Goal: Information Seeking & Learning: Learn about a topic

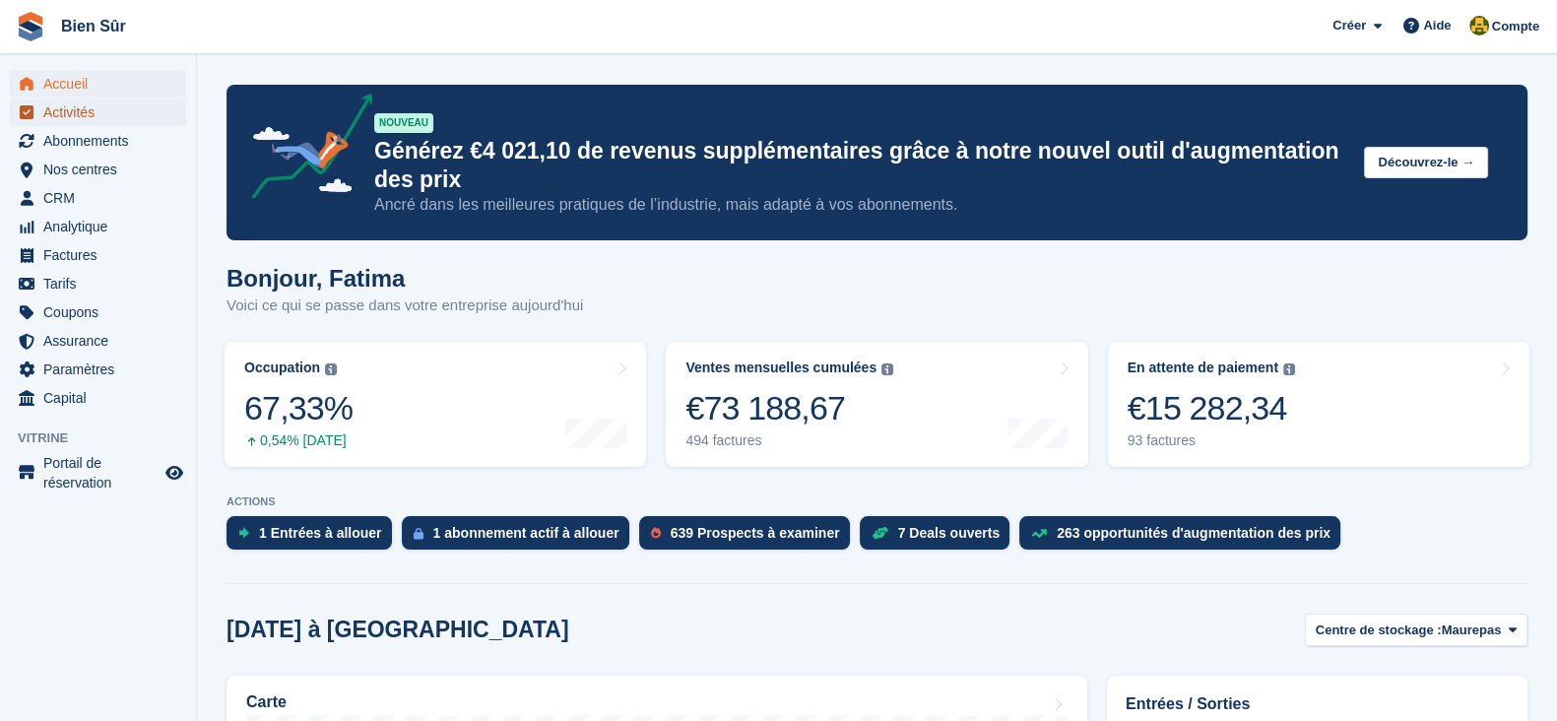
click at [86, 125] on span "Activités" at bounding box center [102, 113] width 118 height 28
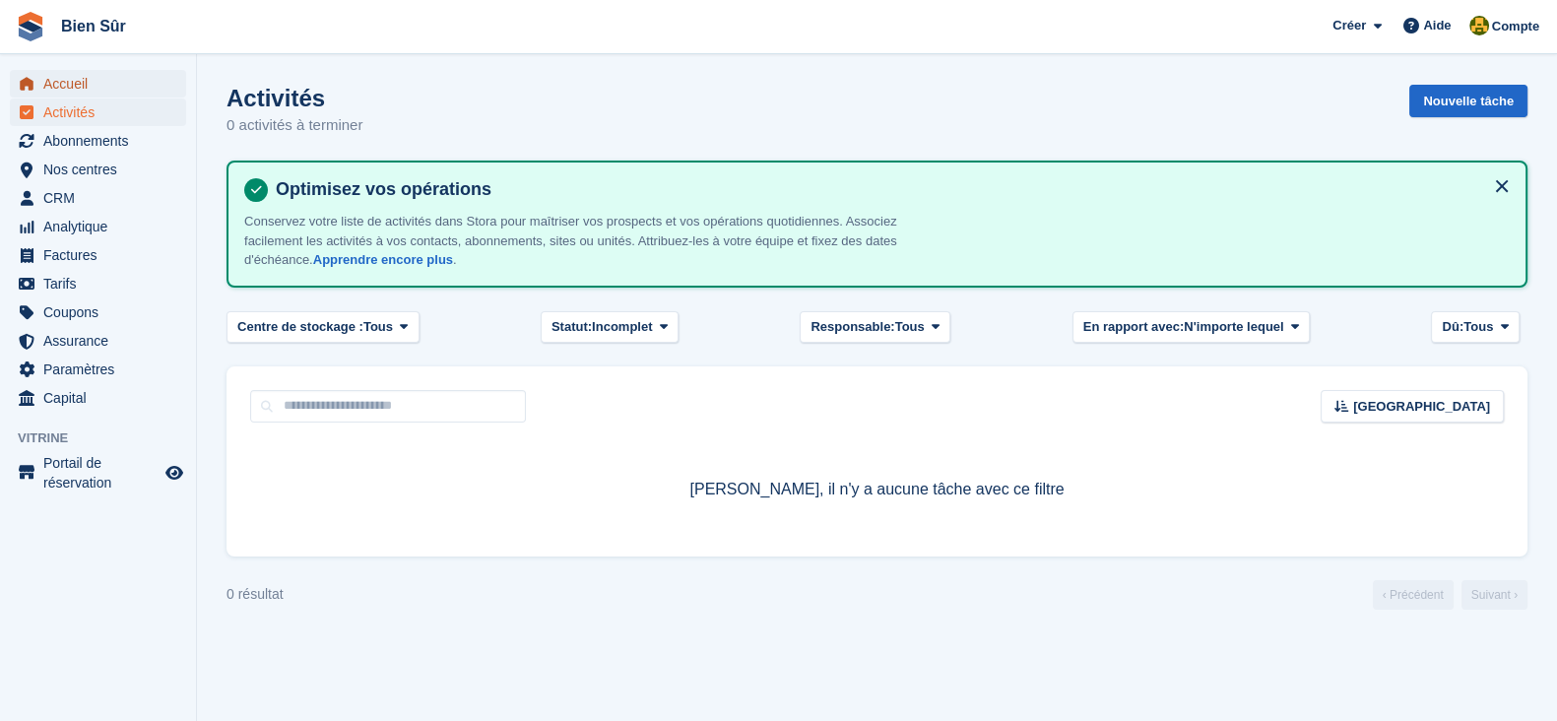
click at [91, 81] on span "Accueil" at bounding box center [102, 84] width 118 height 28
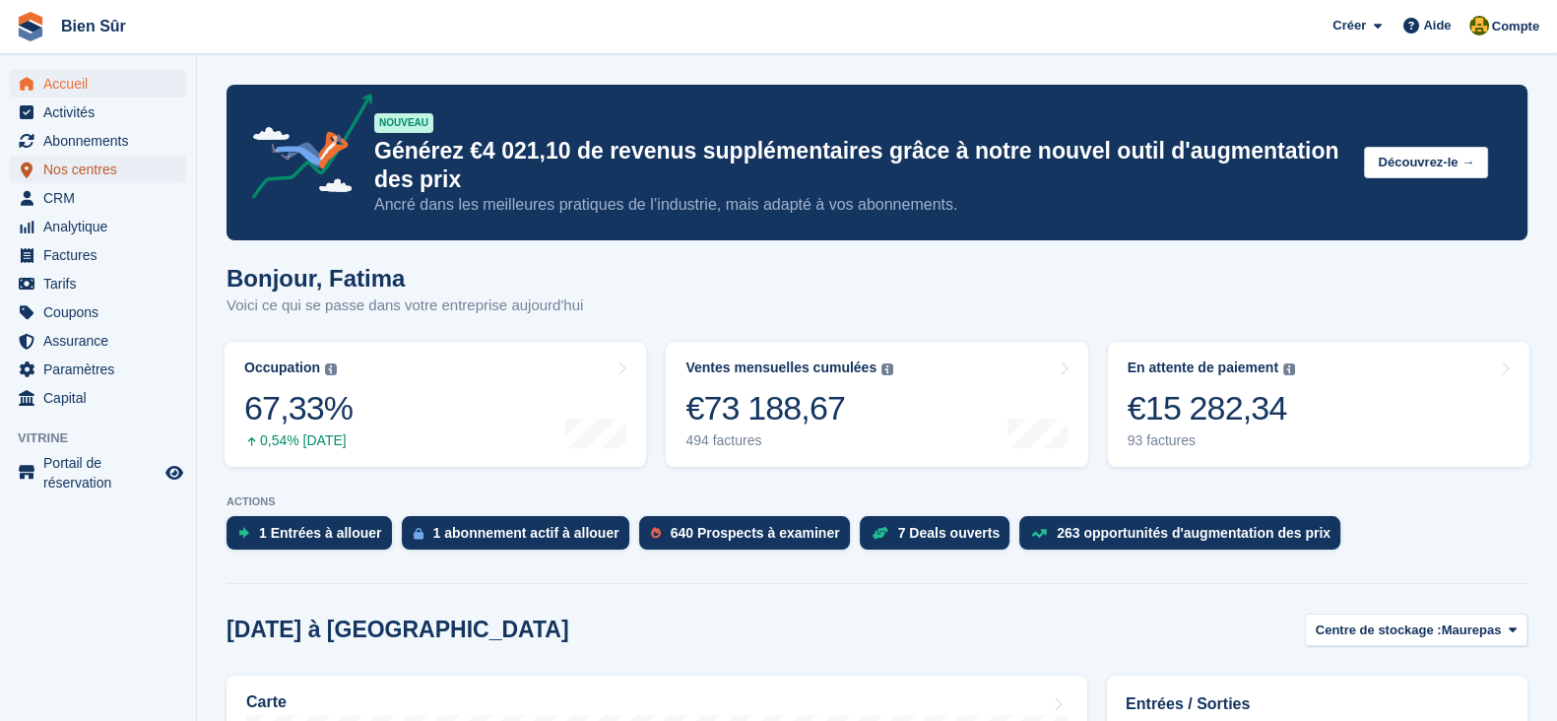
click at [74, 170] on span "Nos centres" at bounding box center [102, 170] width 118 height 28
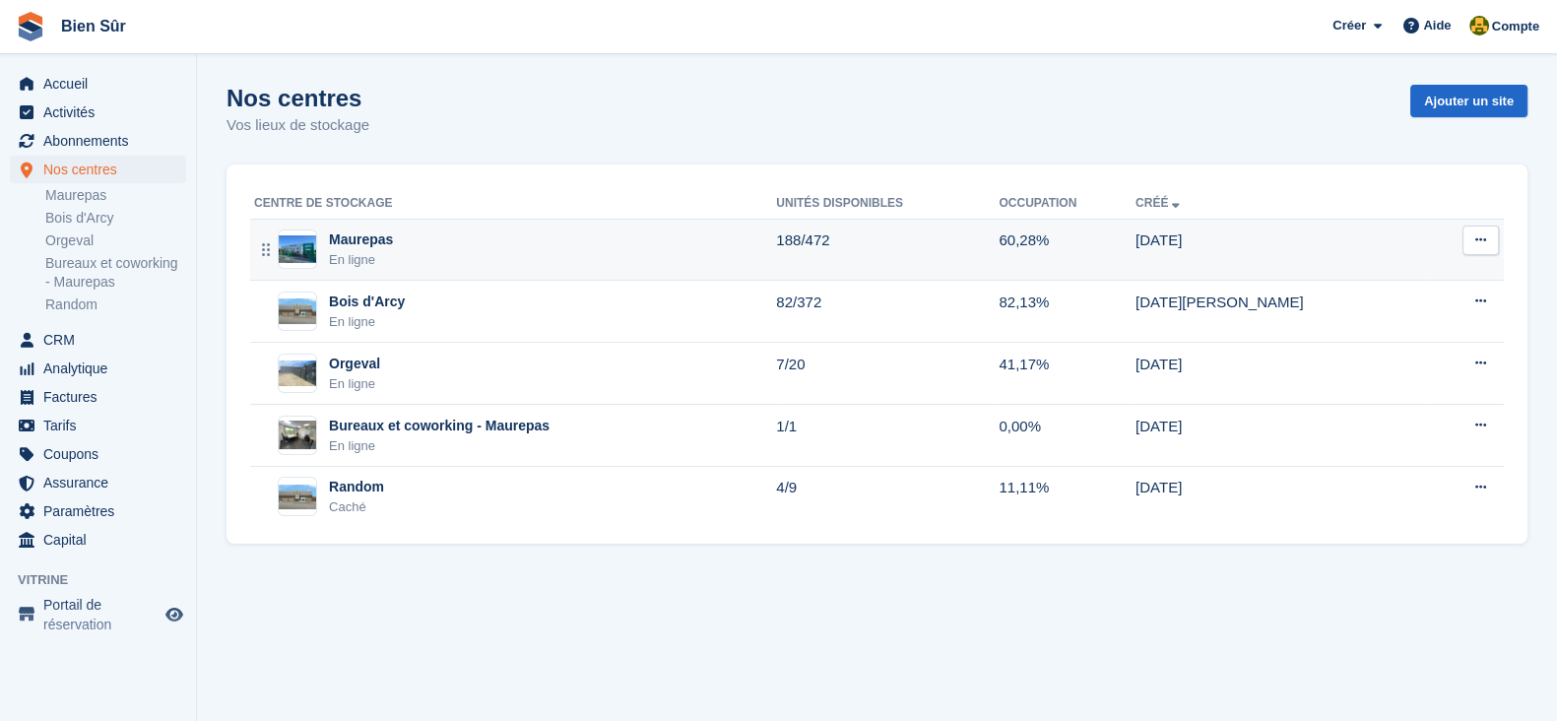
click at [465, 250] on div "Maurepas En ligne" at bounding box center [515, 250] width 522 height 40
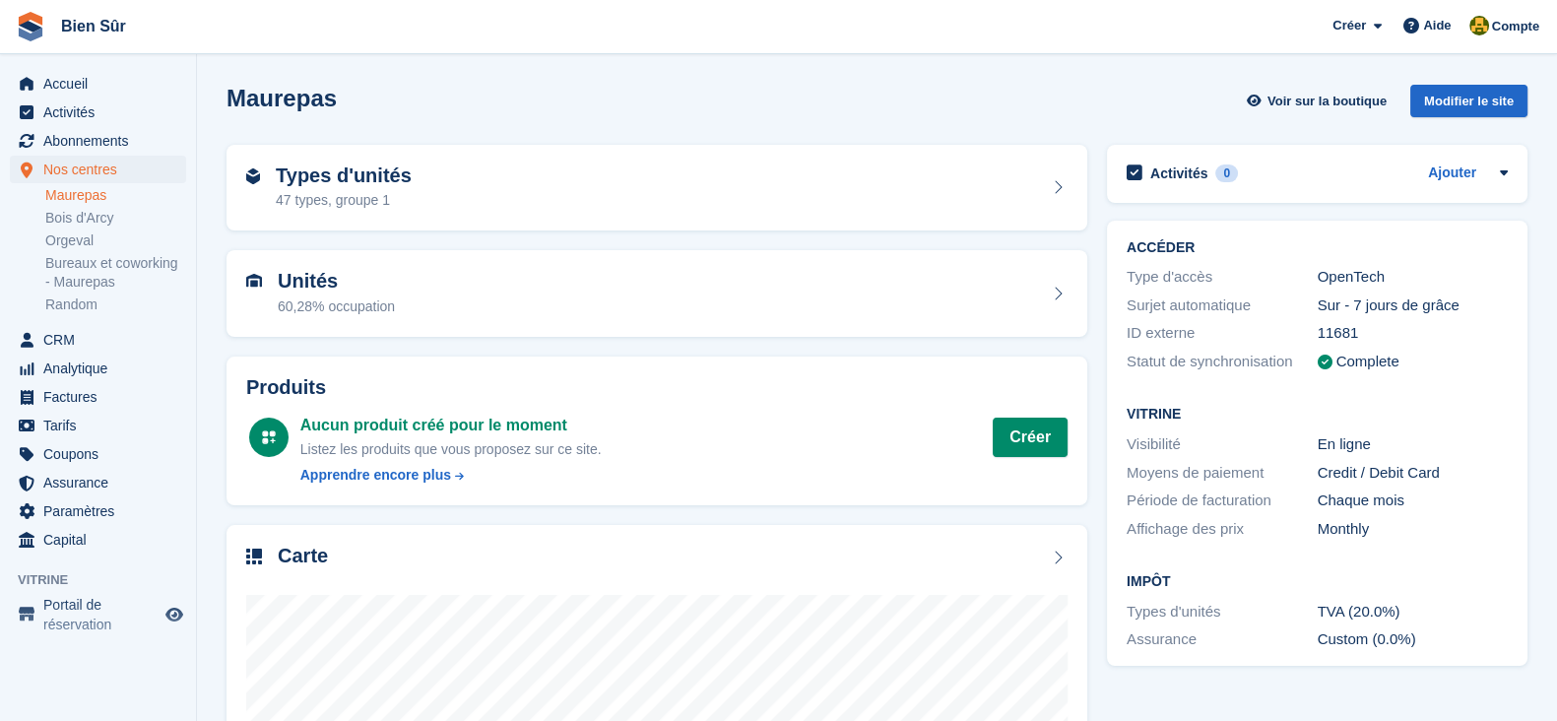
click at [1174, 102] on div "Maurepas Voir sur la boutique Modifier le site" at bounding box center [877, 101] width 1301 height 33
click at [105, 203] on link "Maurepas" at bounding box center [115, 195] width 141 height 19
click at [358, 191] on div "47 types, groupe 1" at bounding box center [344, 200] width 136 height 21
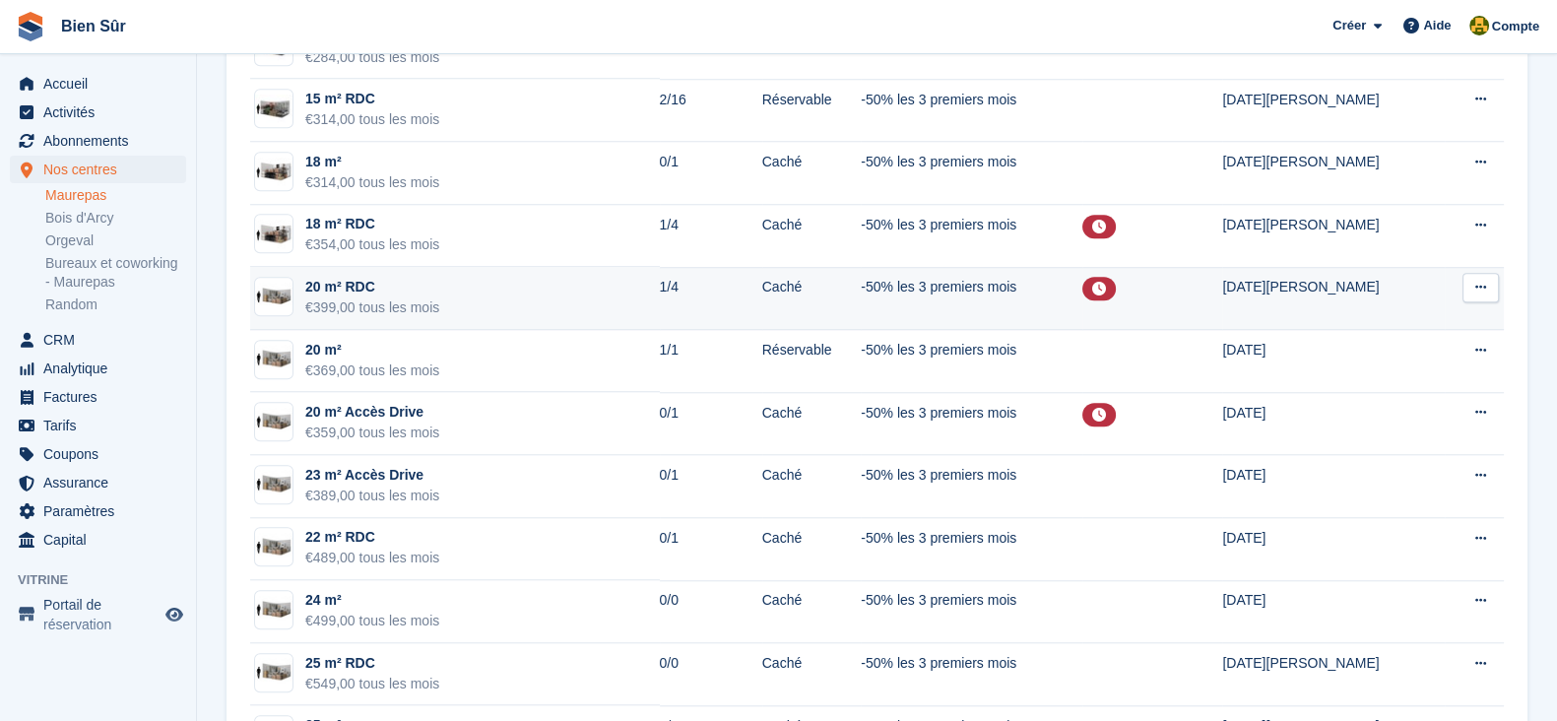
scroll to position [2214, 0]
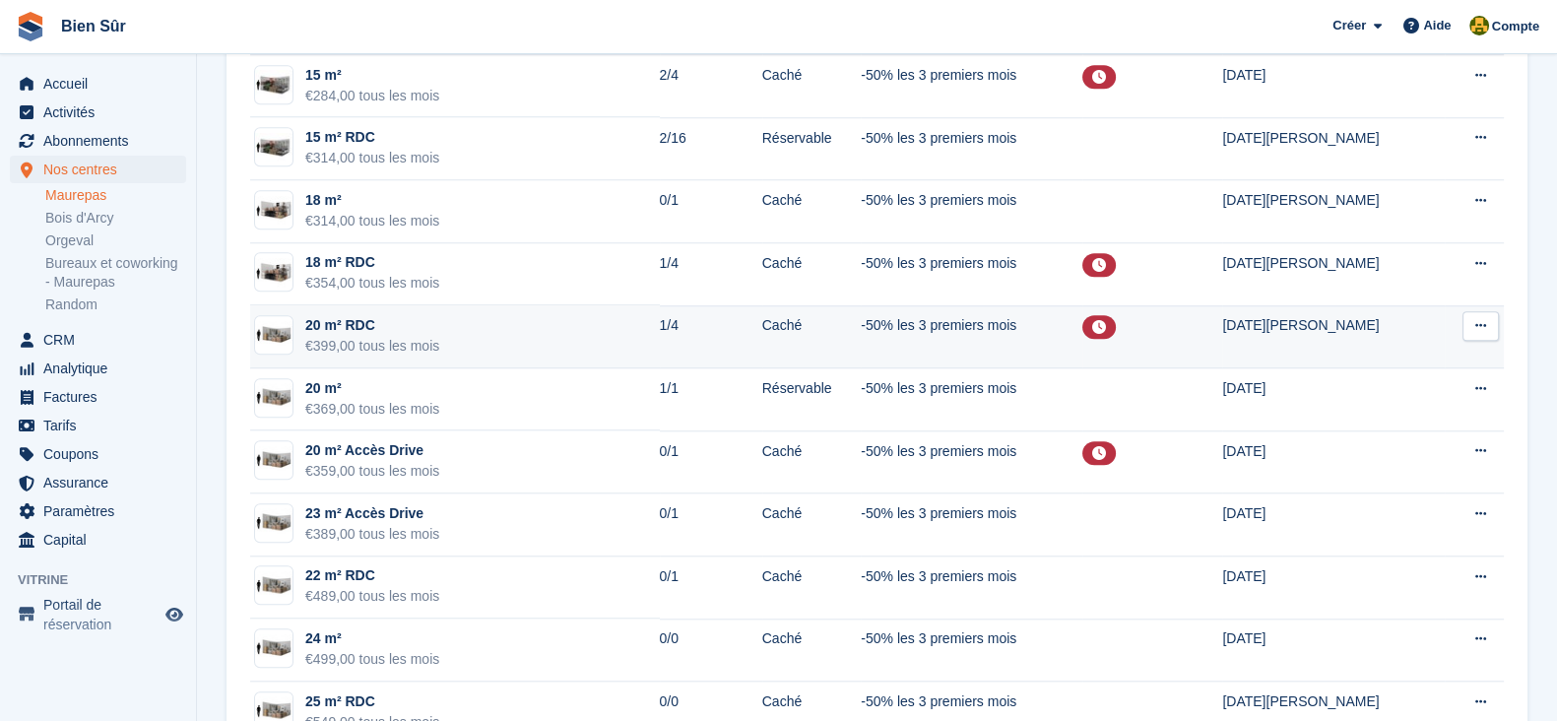
click at [507, 352] on td "20 m² RDC €399,00 tous les mois" at bounding box center [455, 336] width 410 height 63
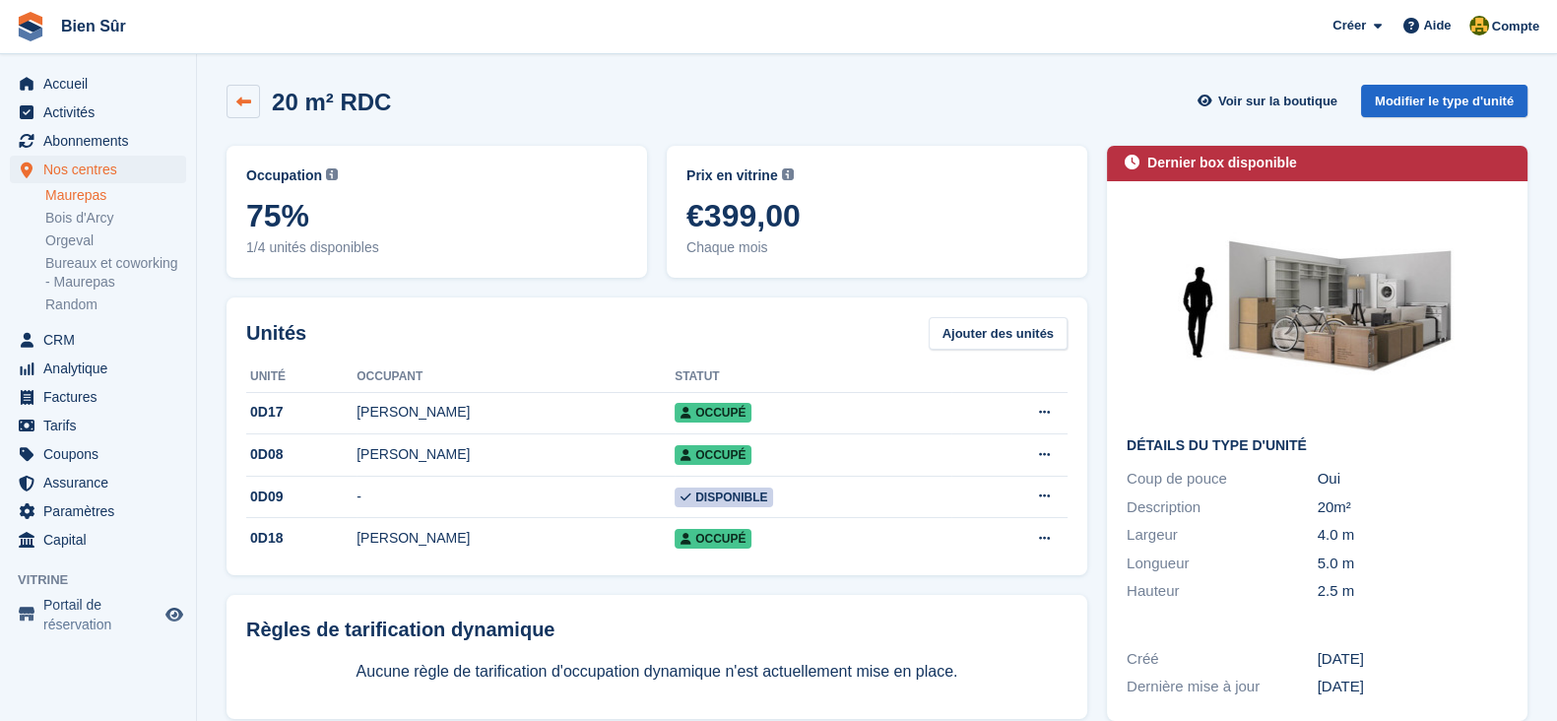
click at [243, 112] on link at bounding box center [243, 101] width 33 height 33
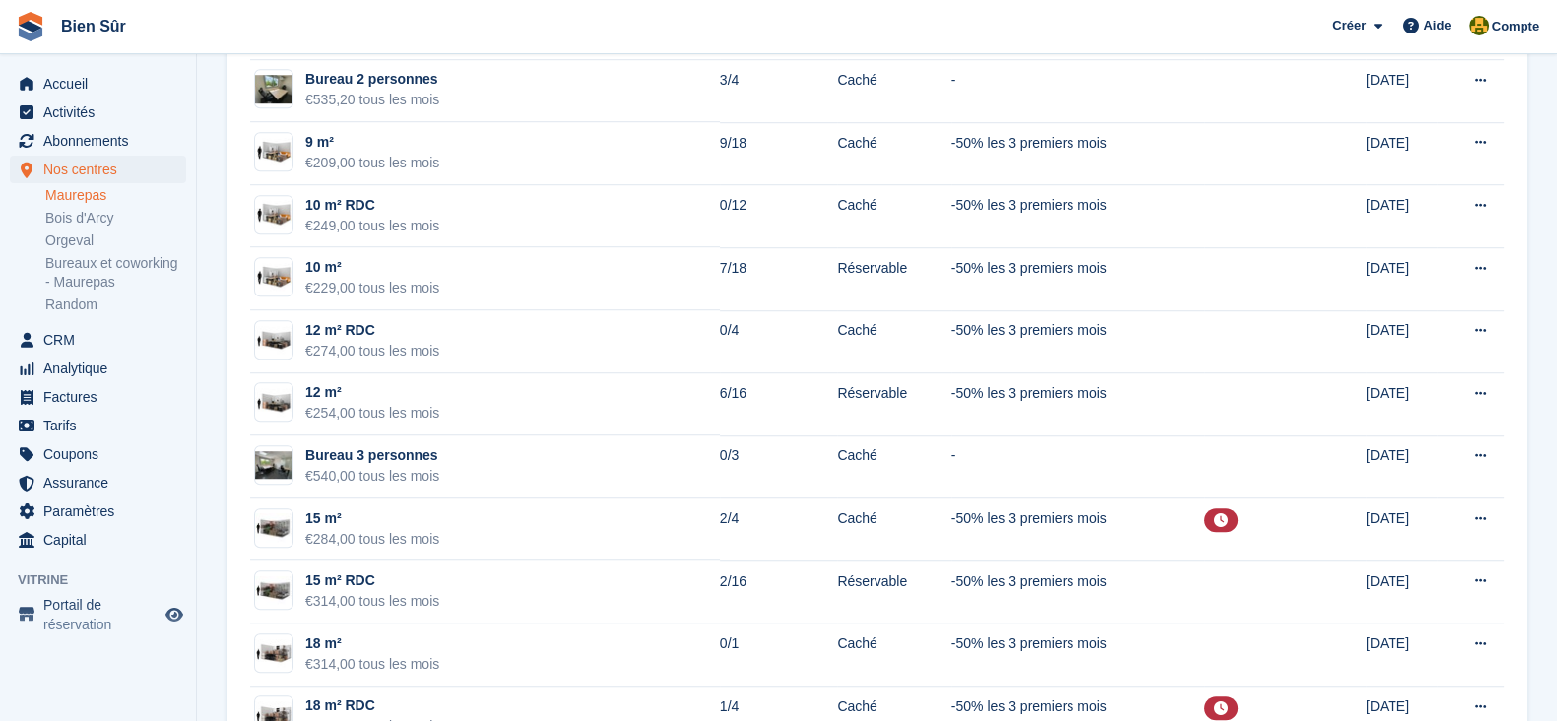
scroll to position [1721, 0]
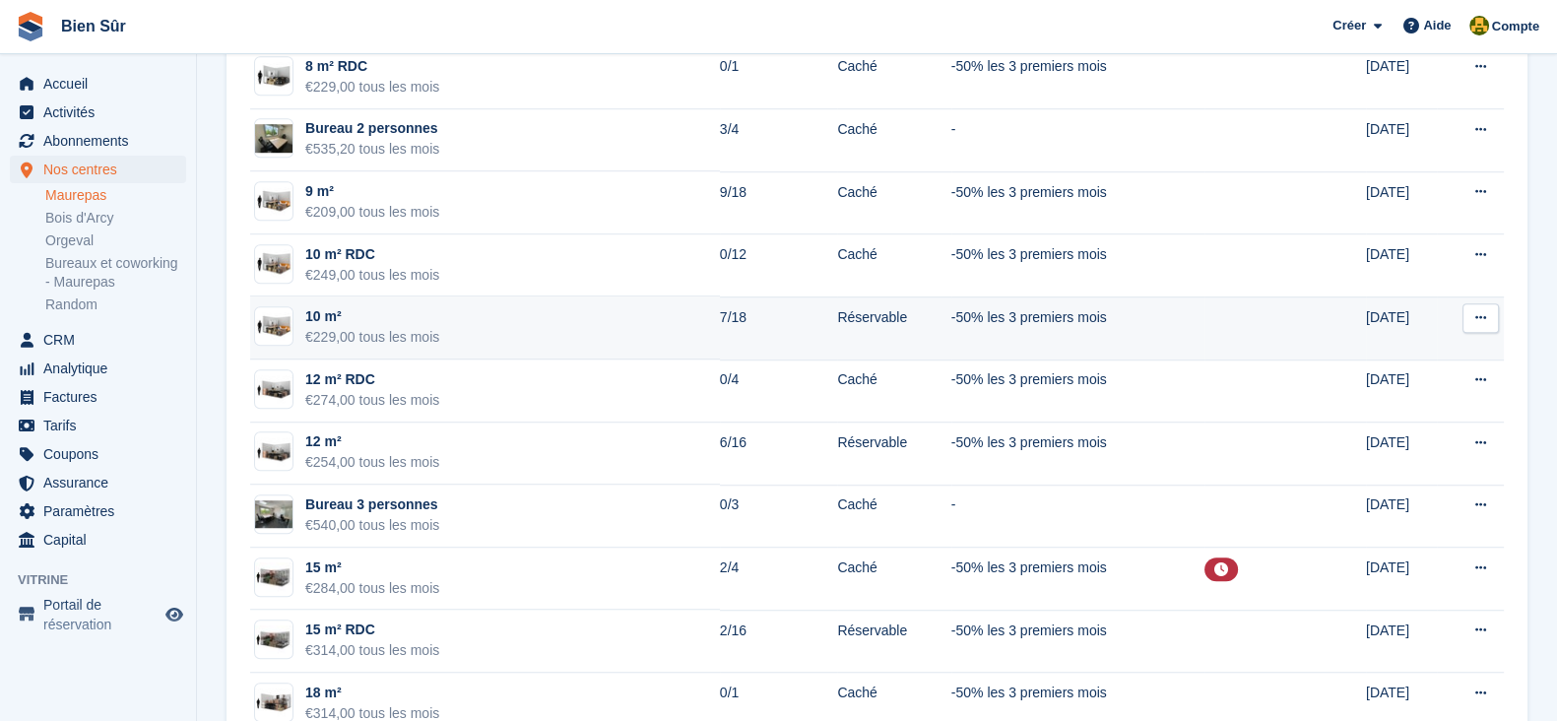
click at [591, 342] on td "10 m² €229,00 tous les mois" at bounding box center [485, 328] width 470 height 63
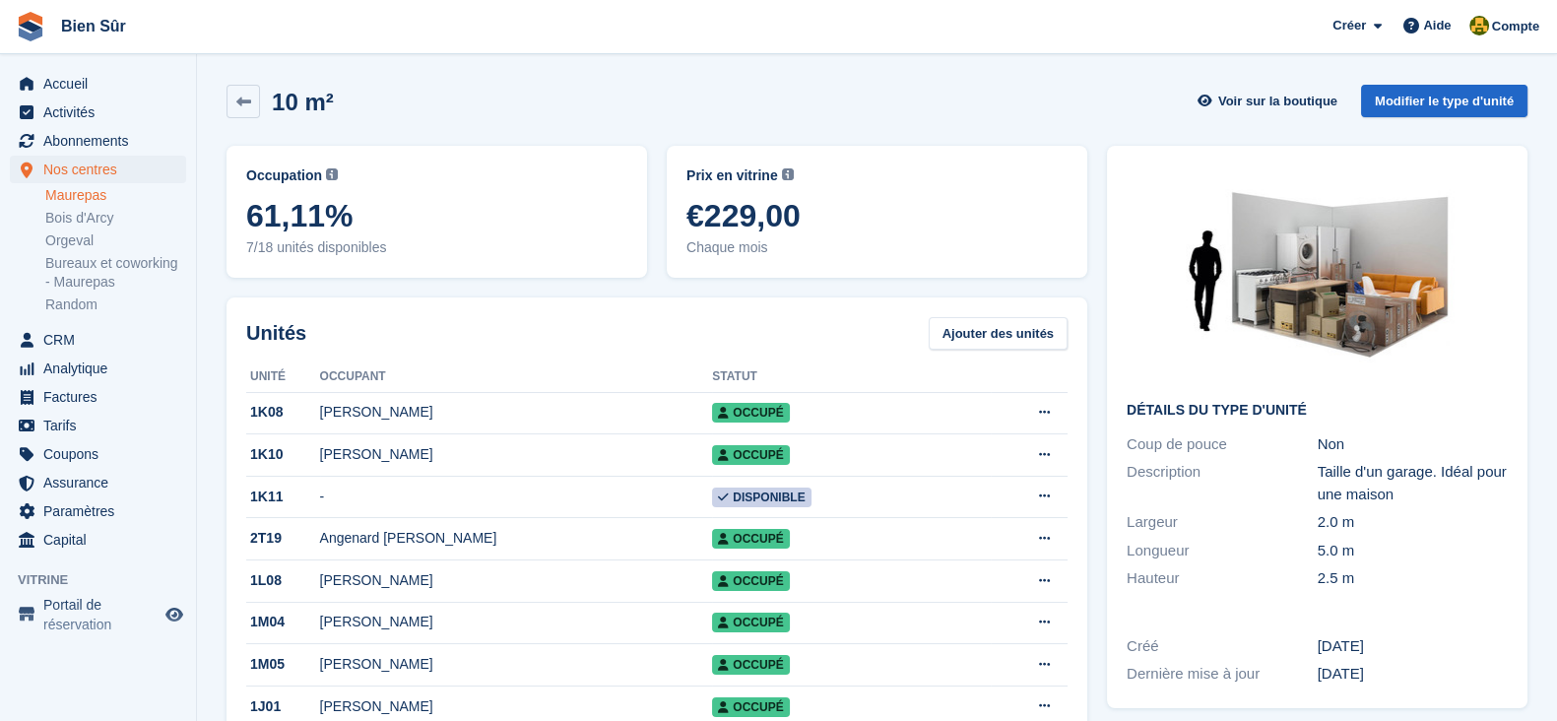
click at [73, 201] on link "Maurepas" at bounding box center [115, 195] width 141 height 19
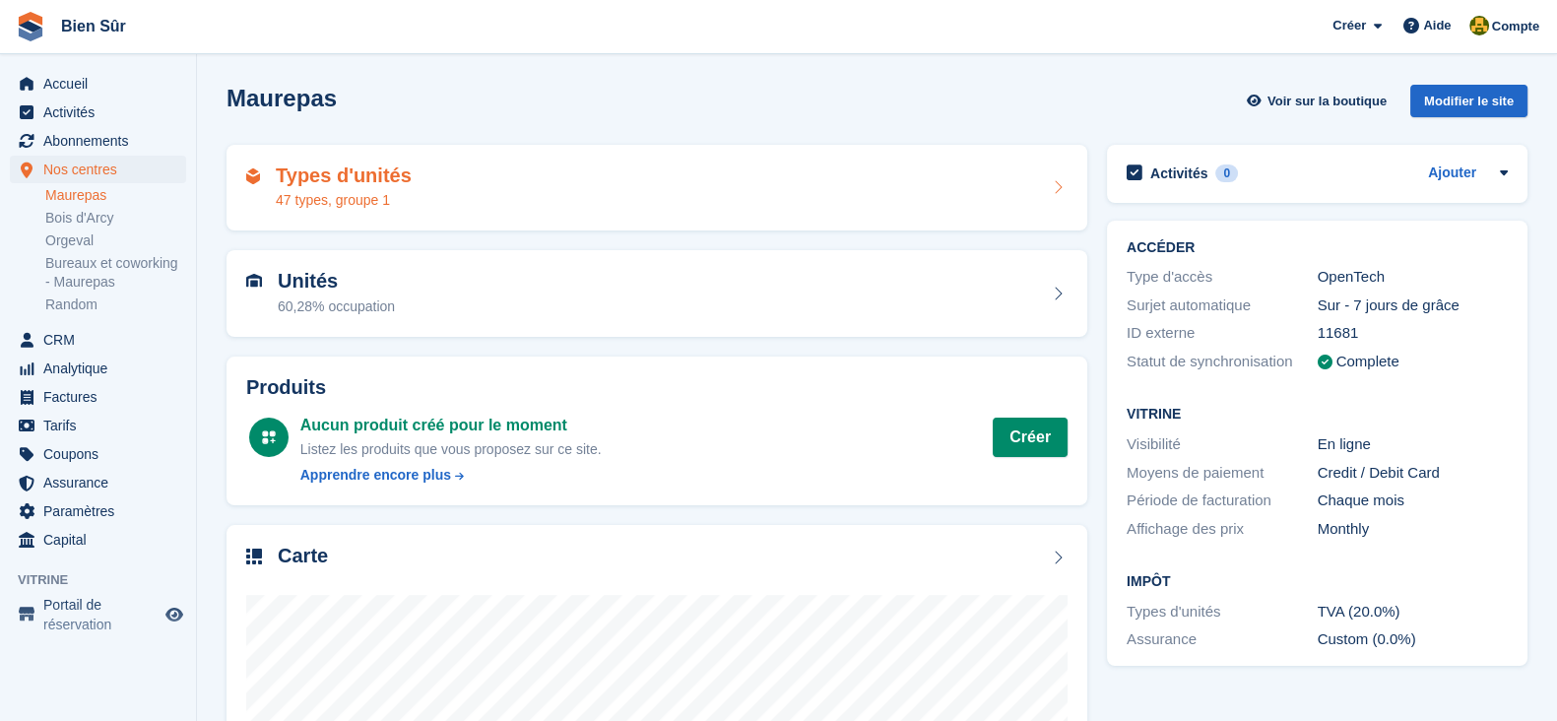
click at [353, 183] on h2 "Types d'unités" at bounding box center [344, 176] width 136 height 23
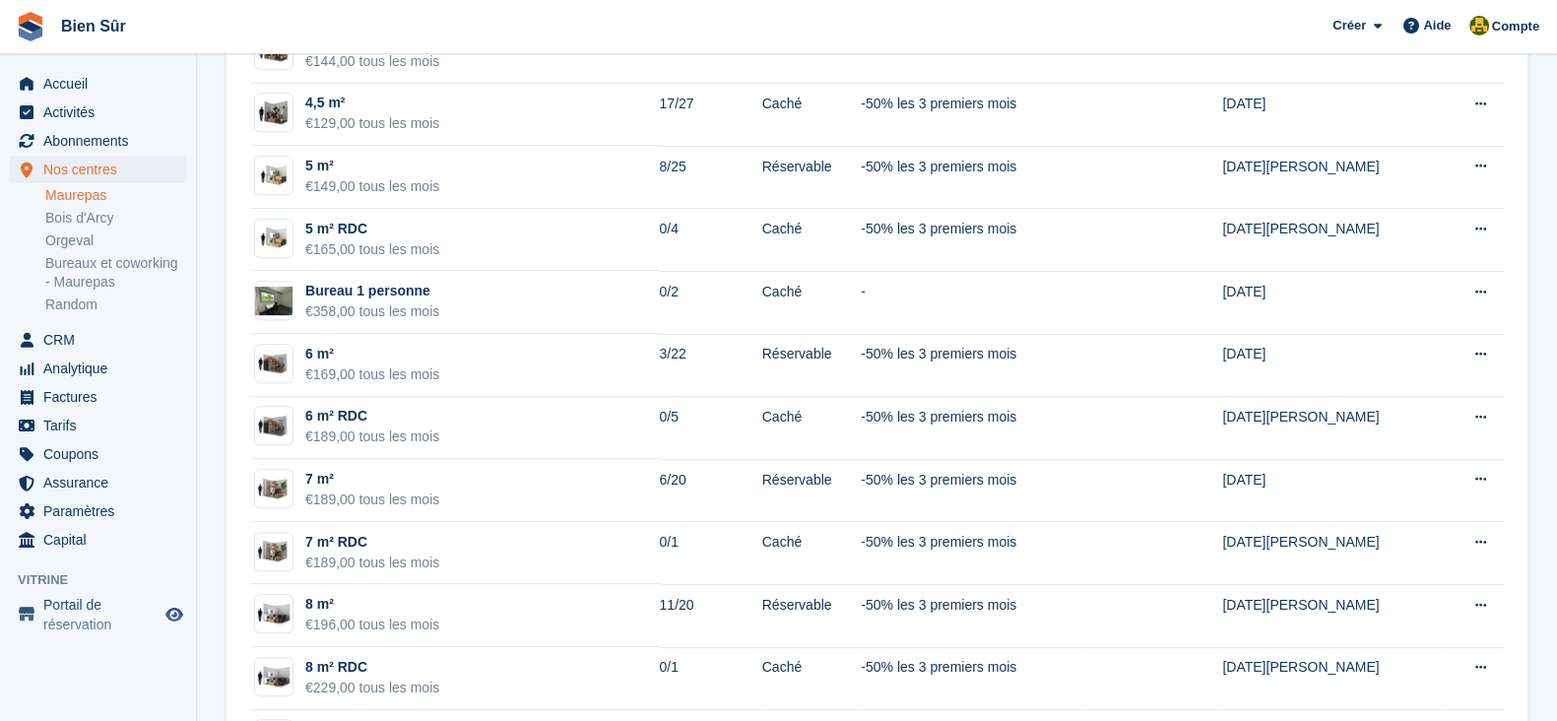
scroll to position [1199, 0]
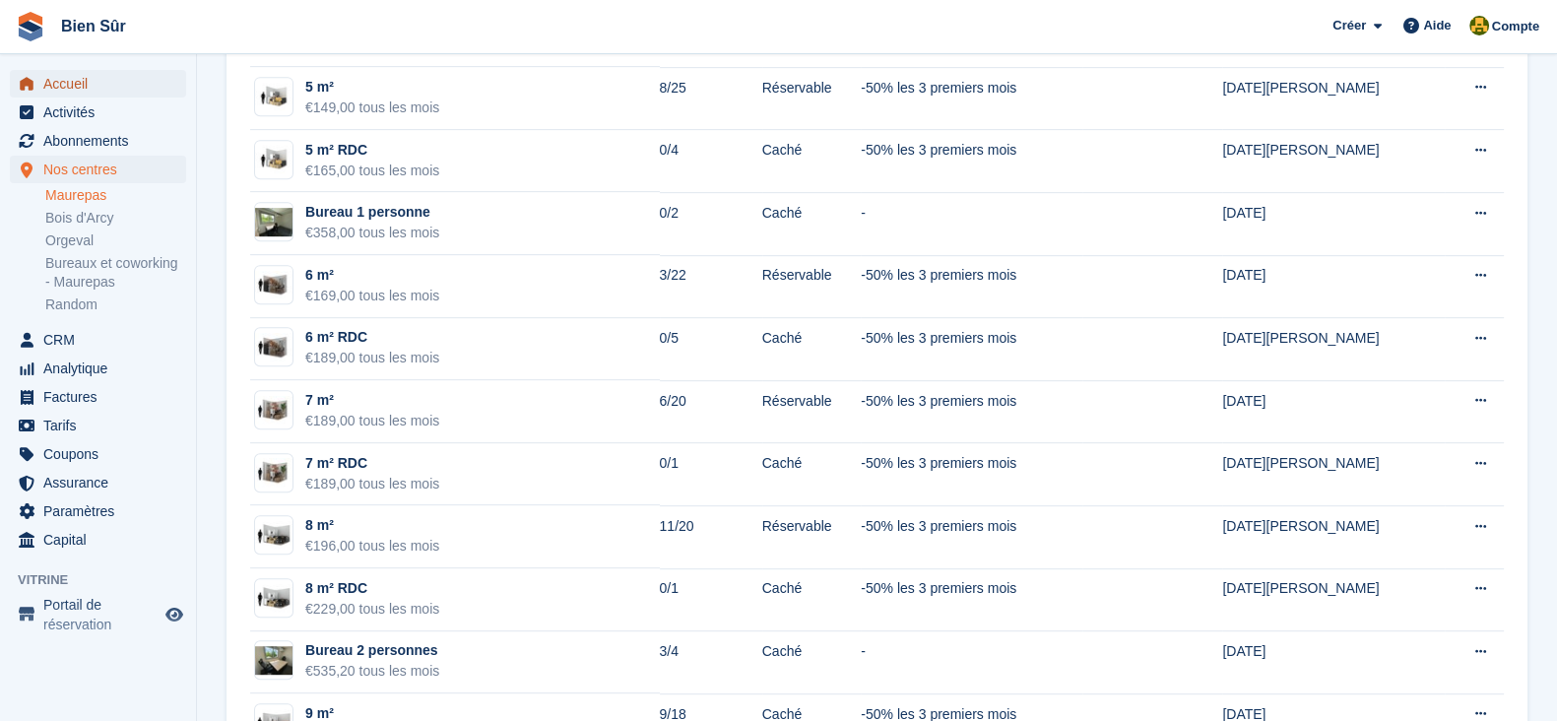
click at [115, 81] on span "Accueil" at bounding box center [102, 84] width 118 height 28
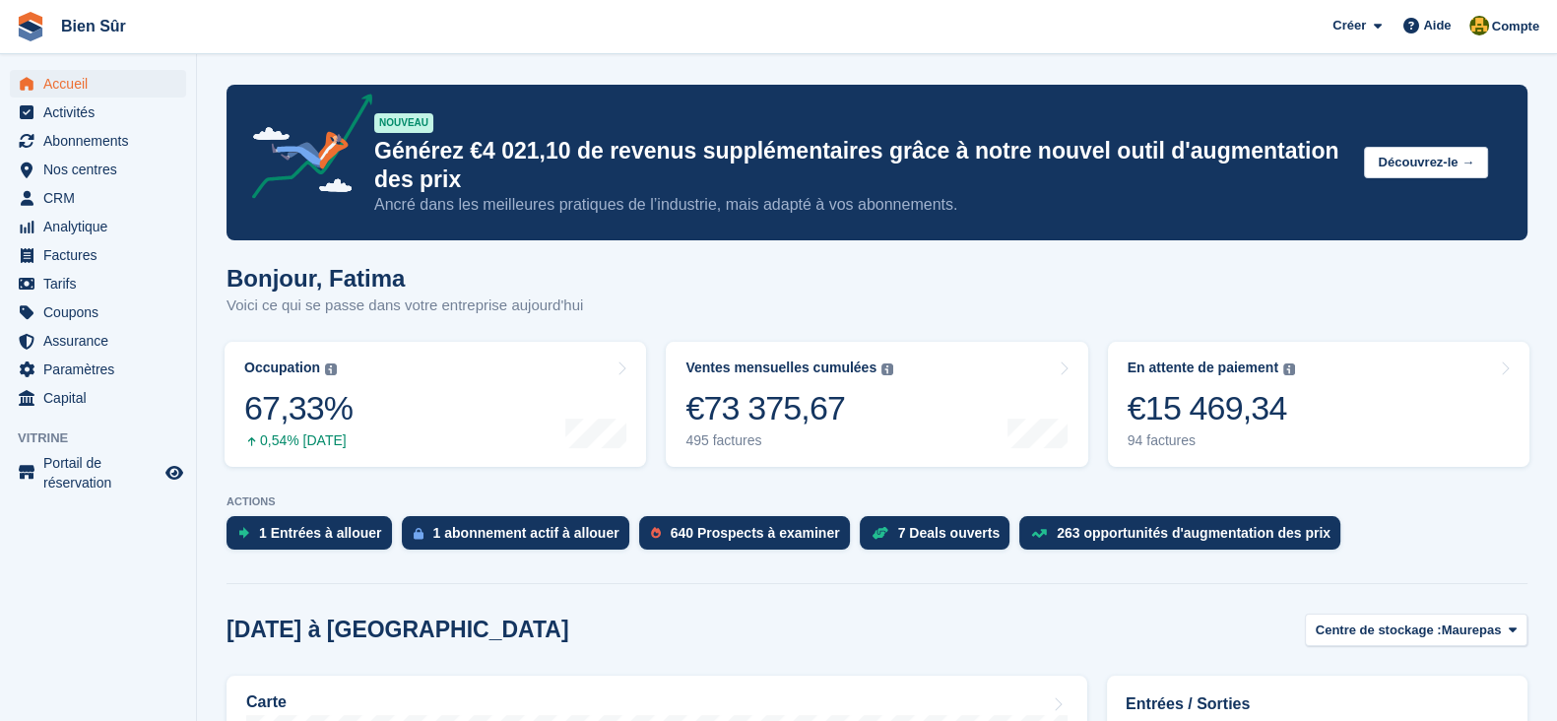
click at [1354, 313] on div "Bonjour, Fatima Voici ce qui se passe dans votre entreprise [DATE]" at bounding box center [877, 303] width 1301 height 76
